Goal: Task Accomplishment & Management: Complete application form

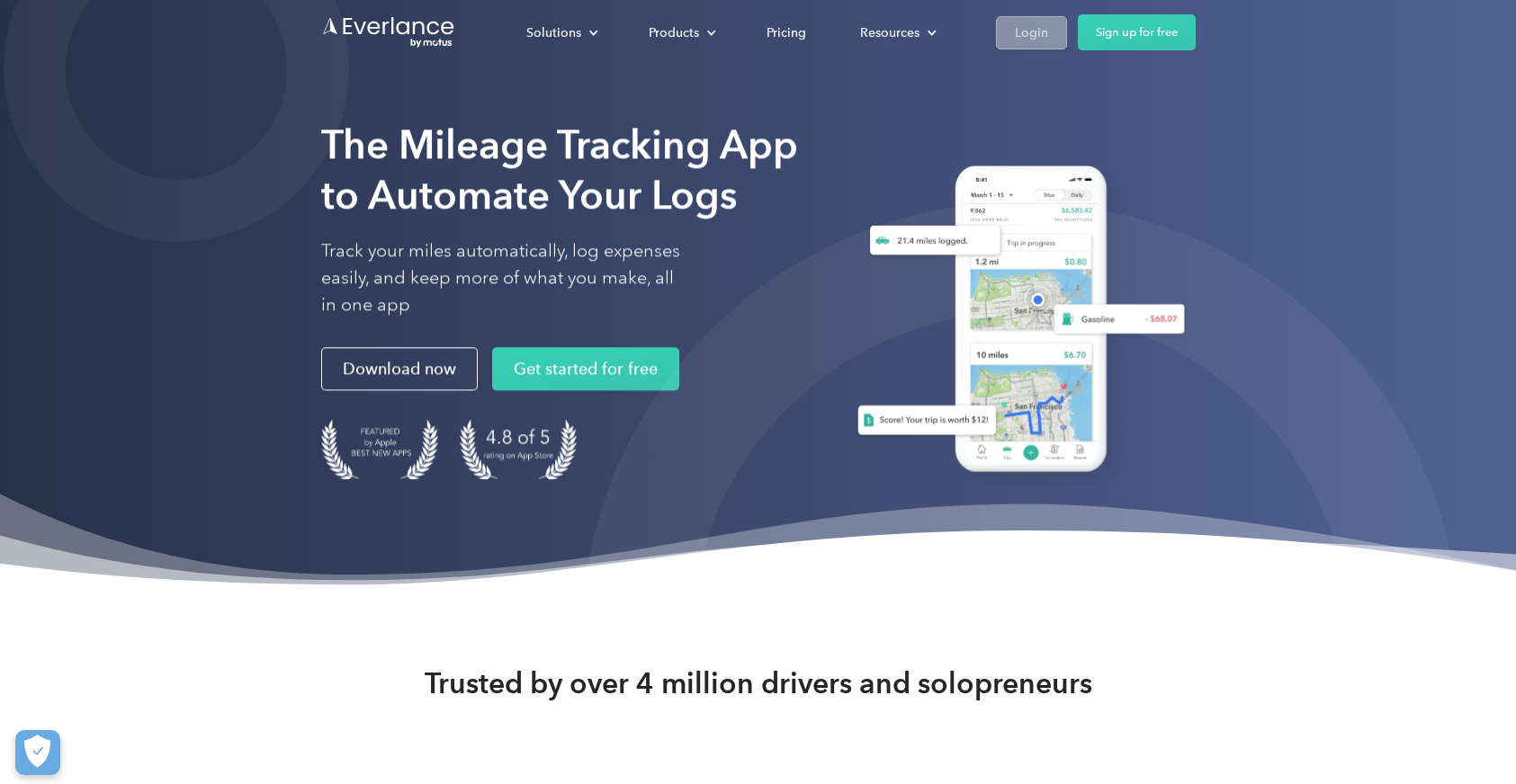
click at [1048, 34] on div "Login" at bounding box center [1032, 32] width 33 height 22
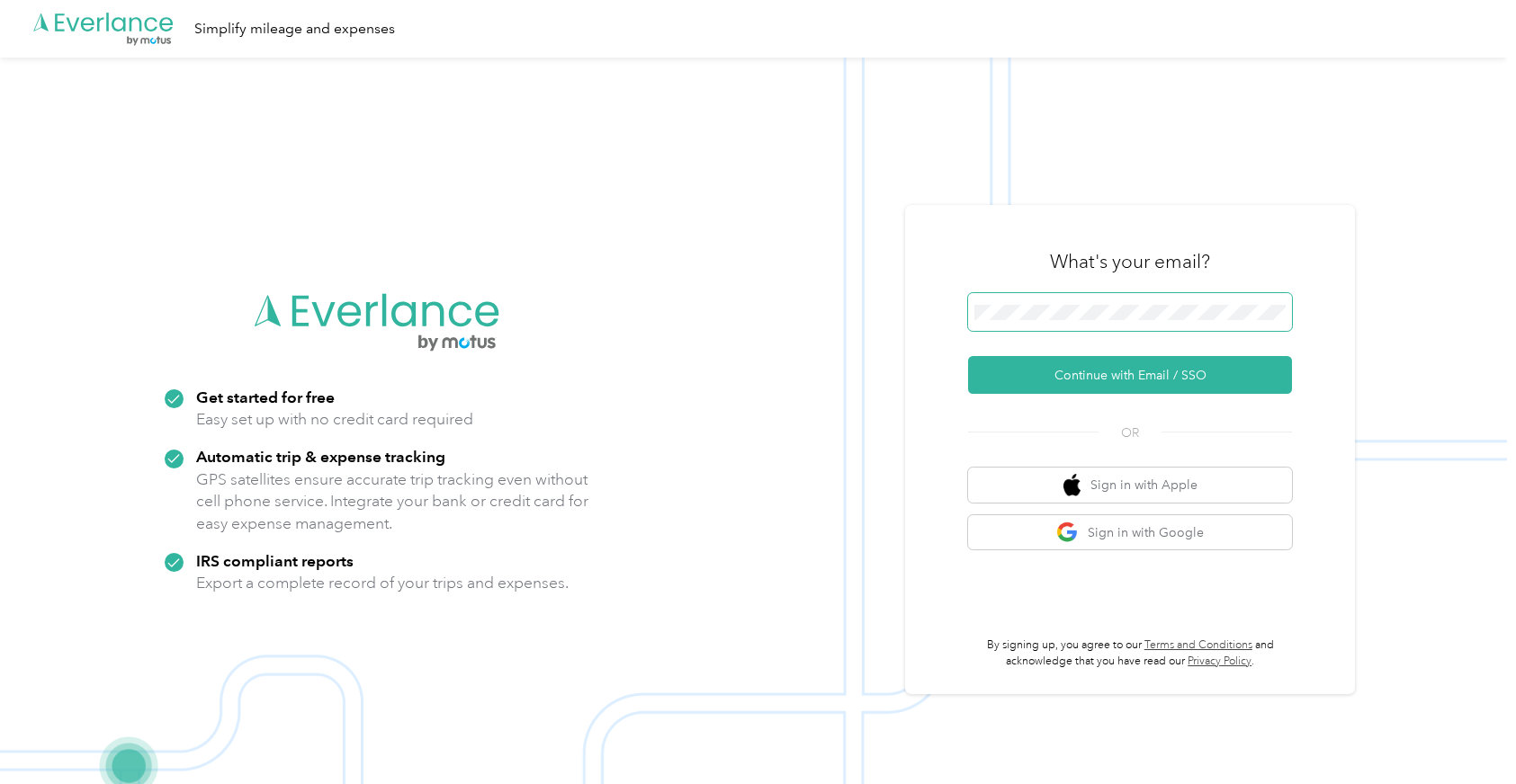
click at [1039, 320] on span at bounding box center [1130, 312] width 324 height 38
click at [1109, 364] on button "Continue with Email / SSO" at bounding box center [1130, 375] width 324 height 38
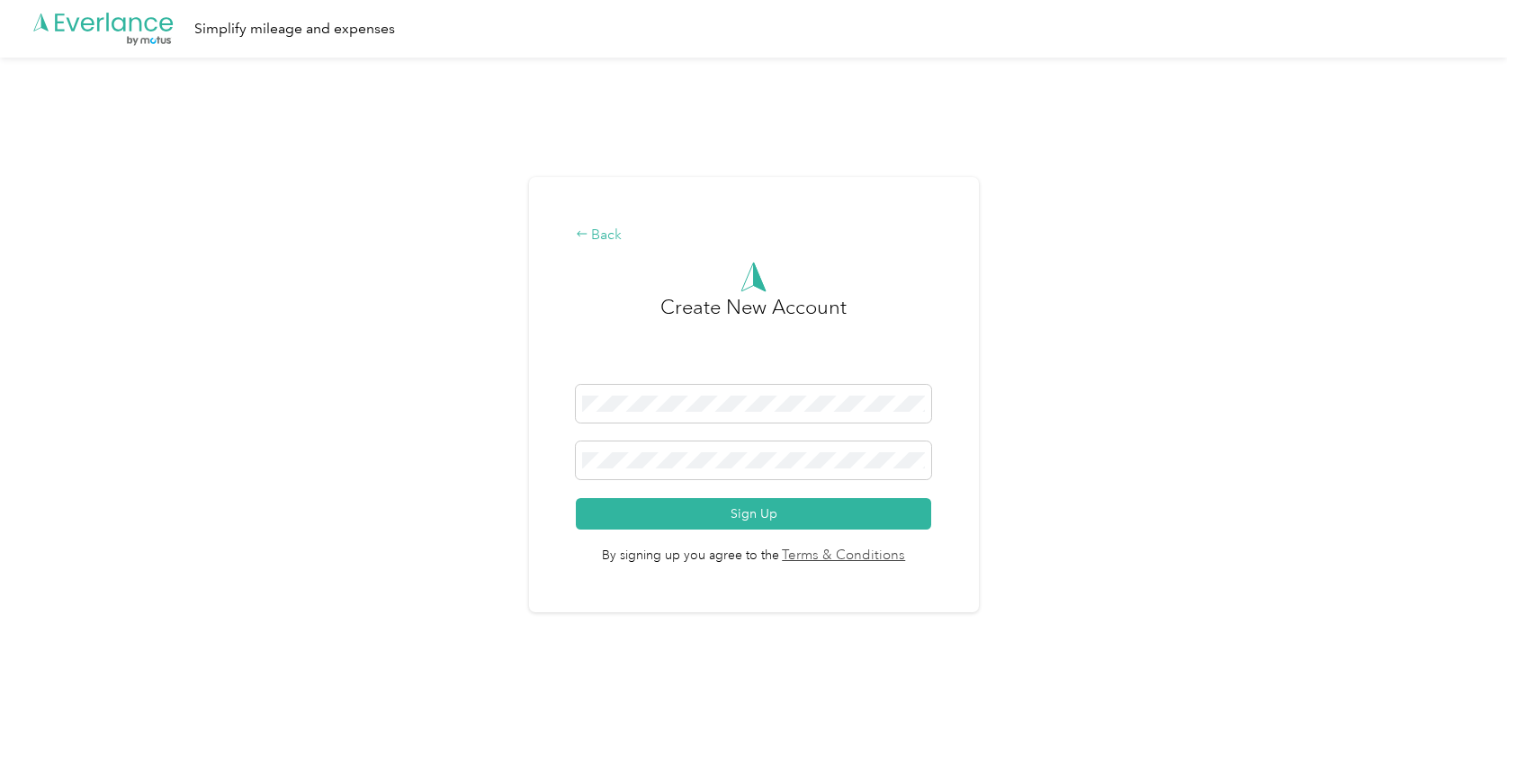
click at [611, 241] on div "Back" at bounding box center [754, 235] width 356 height 21
